Goal: Find specific page/section: Find specific page/section

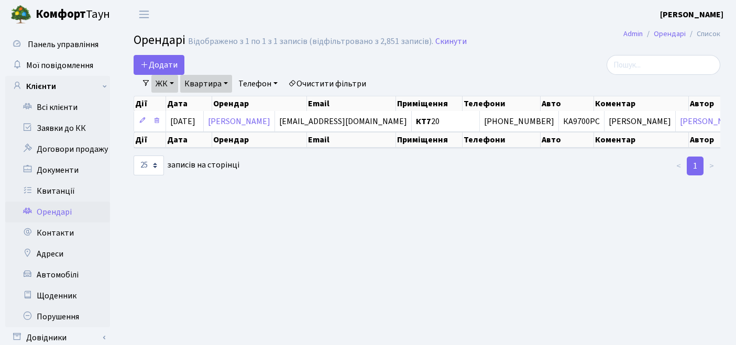
select select "25"
click at [55, 188] on link "Квитанції" at bounding box center [57, 191] width 105 height 21
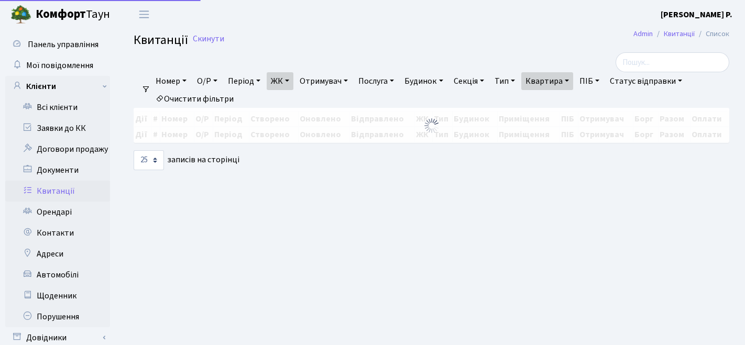
select select "25"
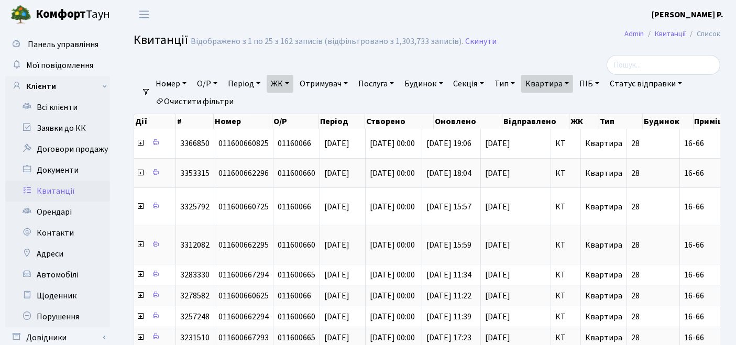
click at [551, 82] on link "Квартира" at bounding box center [547, 84] width 52 height 18
click at [219, 104] on link "Очистити фільтри" at bounding box center [194, 102] width 86 height 18
select select
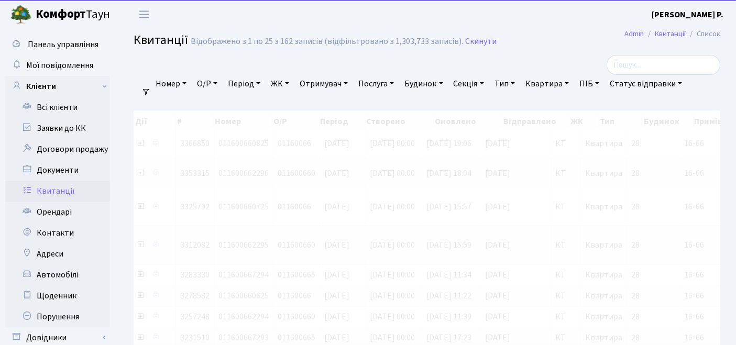
click at [281, 85] on link "ЖК" at bounding box center [280, 84] width 27 height 18
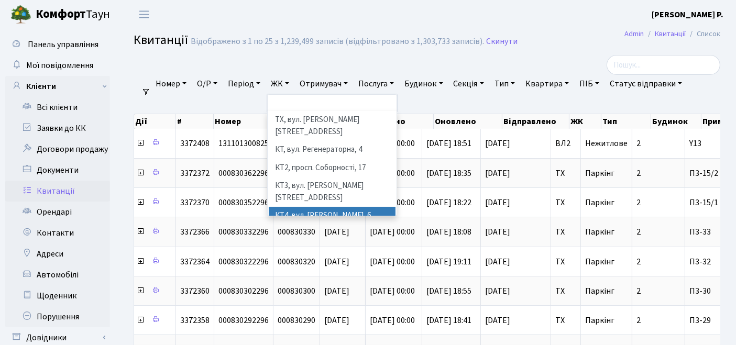
click at [299, 207] on li "КТ4, вул. [PERSON_NAME], 6" at bounding box center [332, 216] width 127 height 18
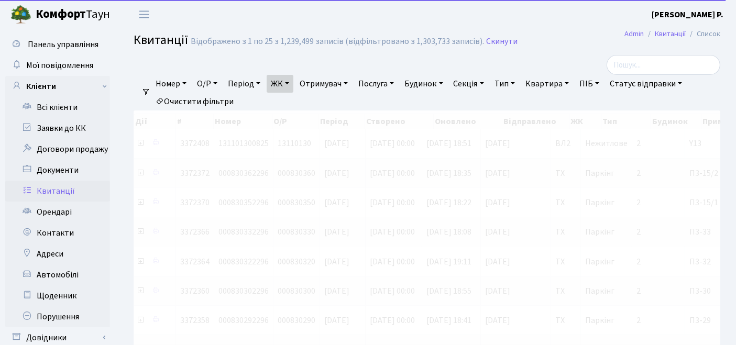
click at [554, 85] on link "Квартира" at bounding box center [547, 84] width 52 height 18
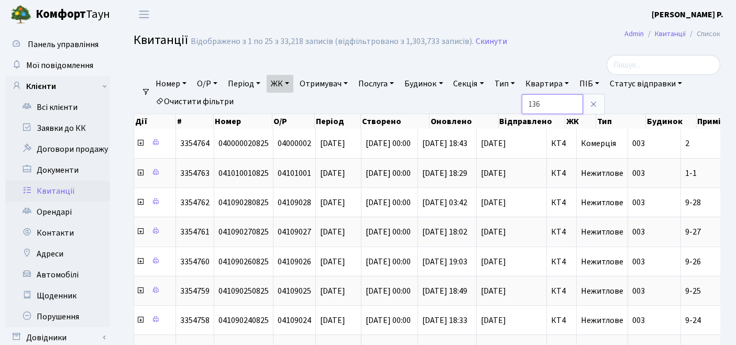
type input "136"
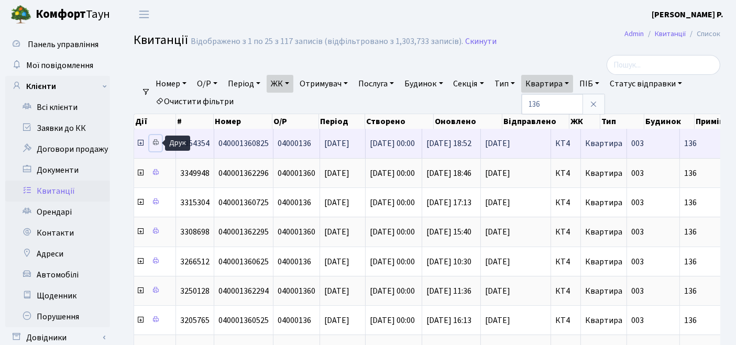
click at [153, 144] on icon at bounding box center [155, 142] width 7 height 7
